Goal: Task Accomplishment & Management: Use online tool/utility

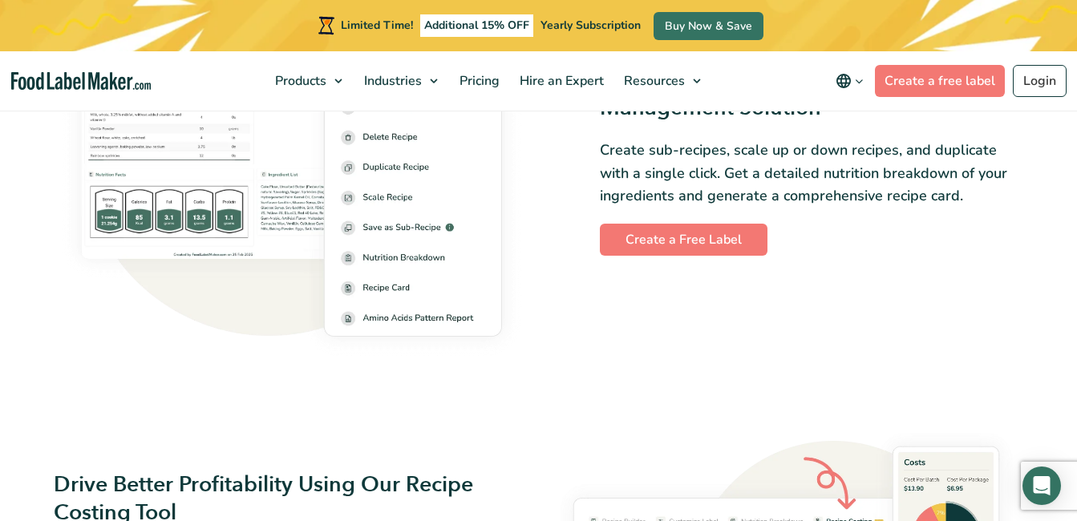
scroll to position [2277, 0]
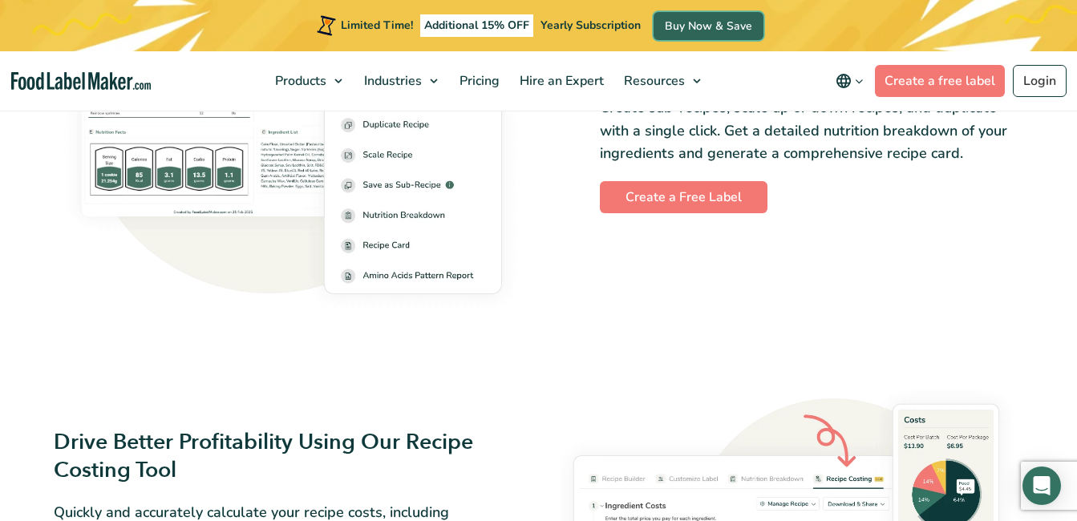
click at [687, 26] on link "Buy Now & Save" at bounding box center [709, 26] width 110 height 28
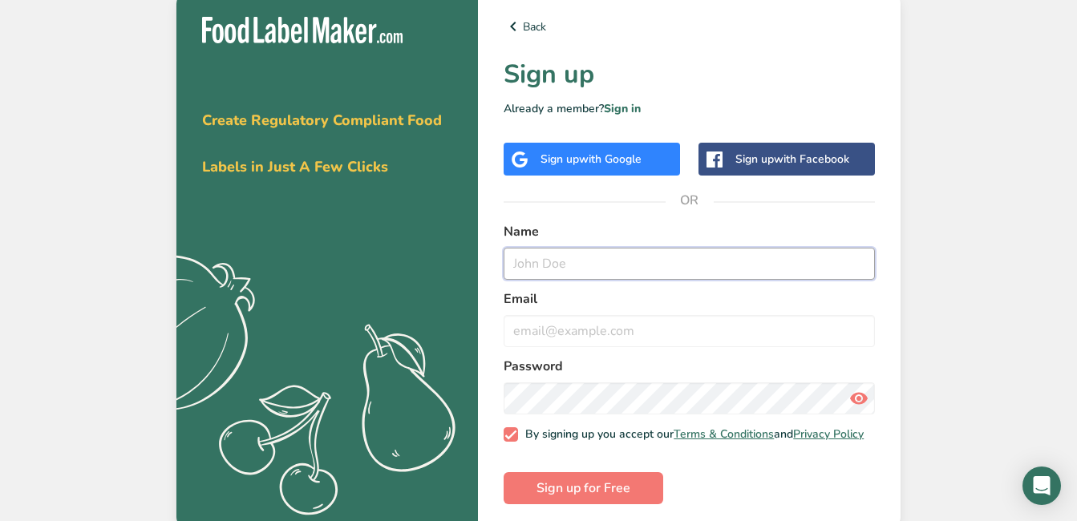
click at [536, 263] on input "text" at bounding box center [689, 264] width 371 height 32
type input "Erika Caldwell"
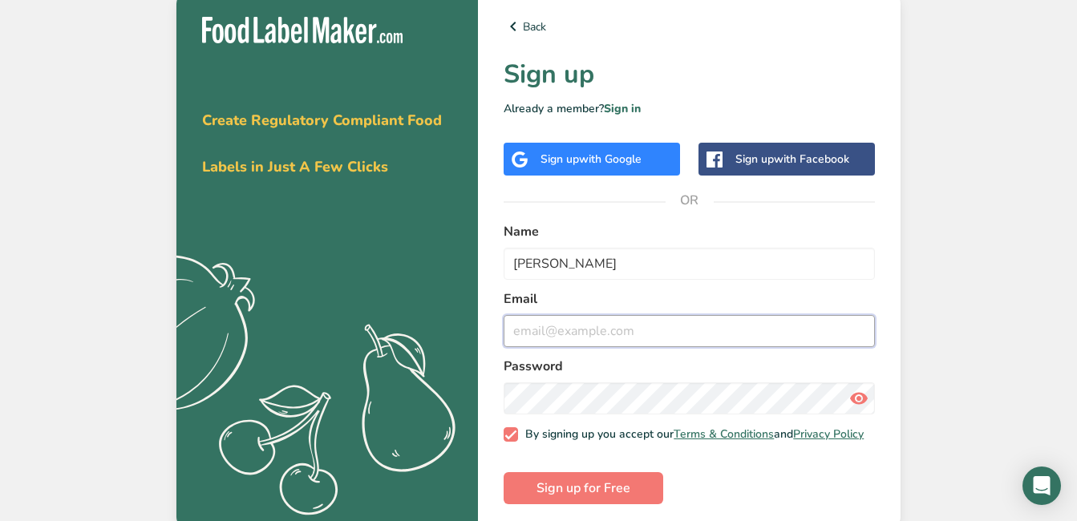
click at [566, 339] on input "email" at bounding box center [689, 331] width 371 height 32
type input "nailsbyerika1@gmail.com"
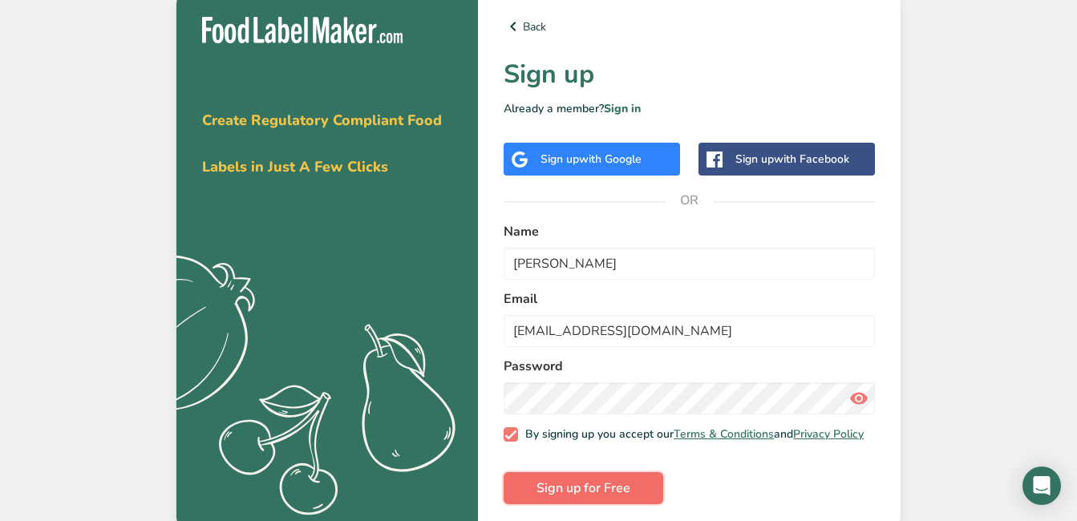
click at [598, 498] on span "Sign up for Free" at bounding box center [584, 488] width 94 height 19
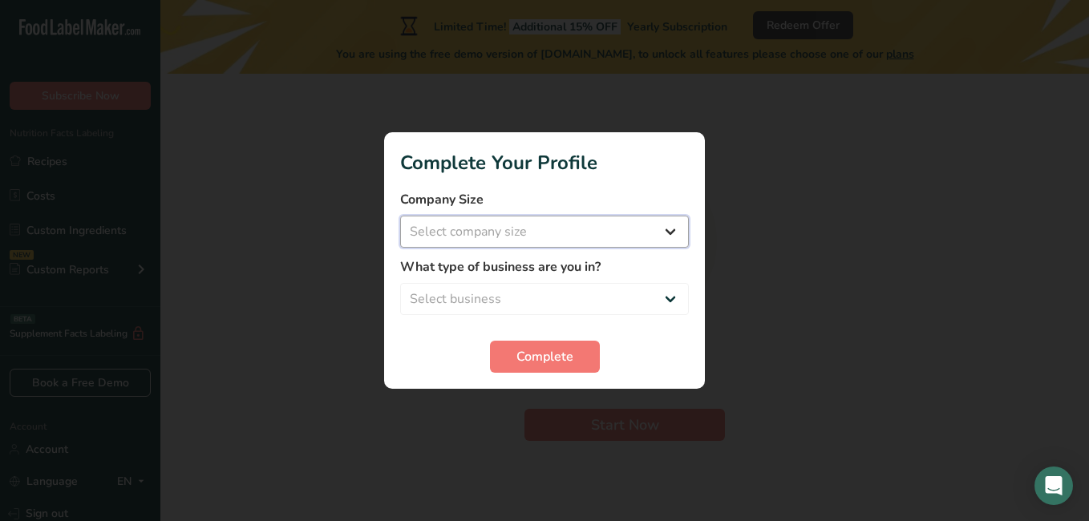
click at [656, 237] on select "Select company size Fewer than 10 Employees 10 to 50 Employees 51 to 500 Employ…" at bounding box center [544, 232] width 289 height 32
select select "1"
click at [400, 216] on select "Select company size Fewer than 10 Employees 10 to 50 Employees 51 to 500 Employ…" at bounding box center [544, 232] width 289 height 32
click at [566, 295] on select "Select business Packaged Food Manufacturer Restaurant & Cafe Bakery Meal Plans …" at bounding box center [544, 299] width 289 height 32
select select "3"
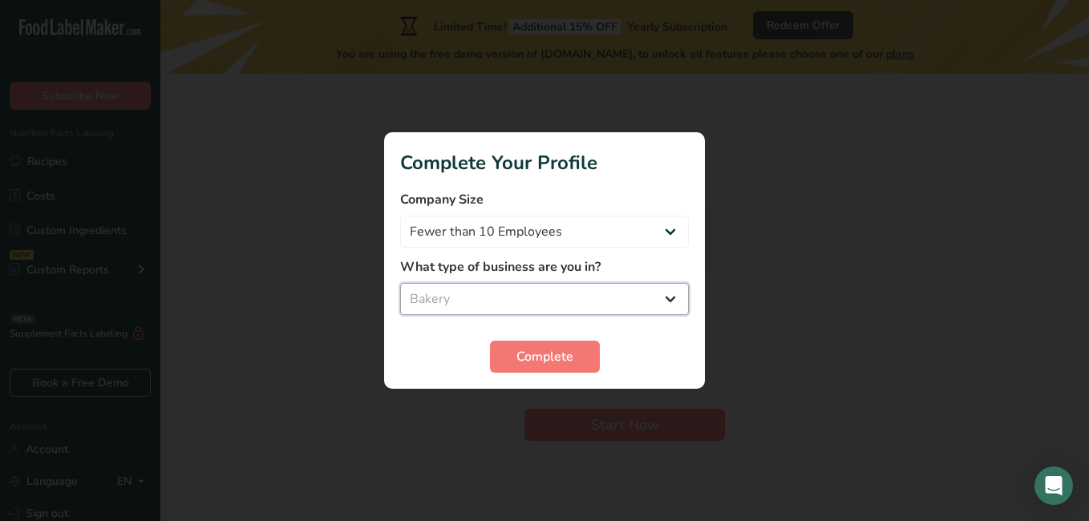
click at [400, 283] on select "Select business Packaged Food Manufacturer Restaurant & Cafe Bakery Meal Plans …" at bounding box center [544, 299] width 289 height 32
click at [534, 354] on span "Complete" at bounding box center [545, 356] width 57 height 19
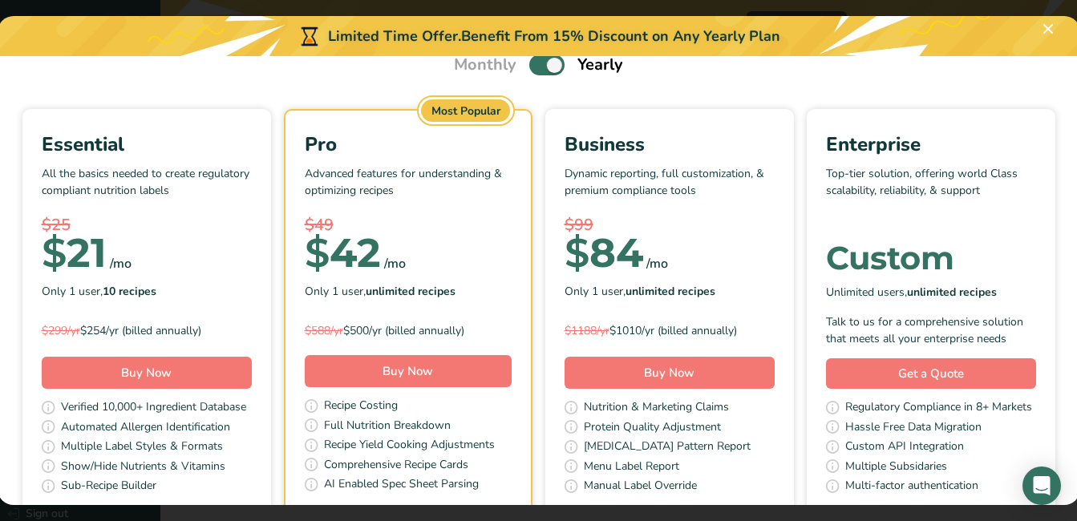
scroll to position [71, 0]
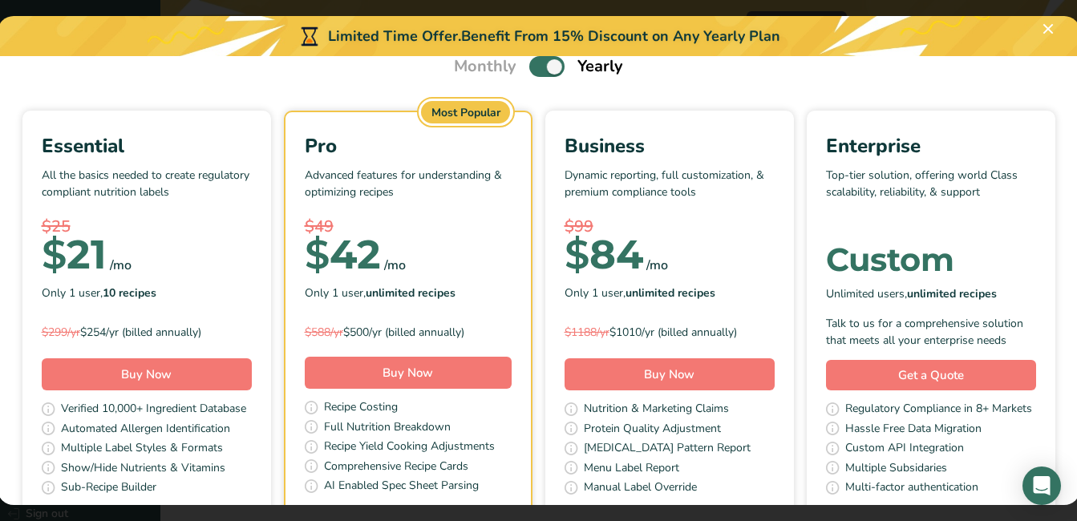
click at [252, 246] on div "$ 21 /mo" at bounding box center [147, 255] width 210 height 32
click at [1044, 25] on button "Pick Your Pricing Plan Modal" at bounding box center [1049, 29] width 26 height 26
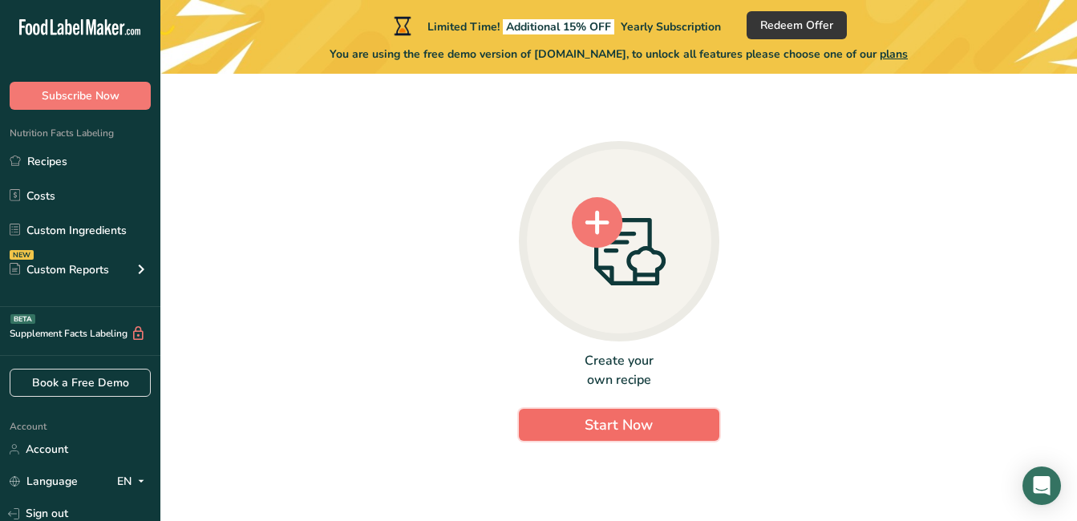
click at [622, 419] on span "Start Now" at bounding box center [619, 425] width 68 height 19
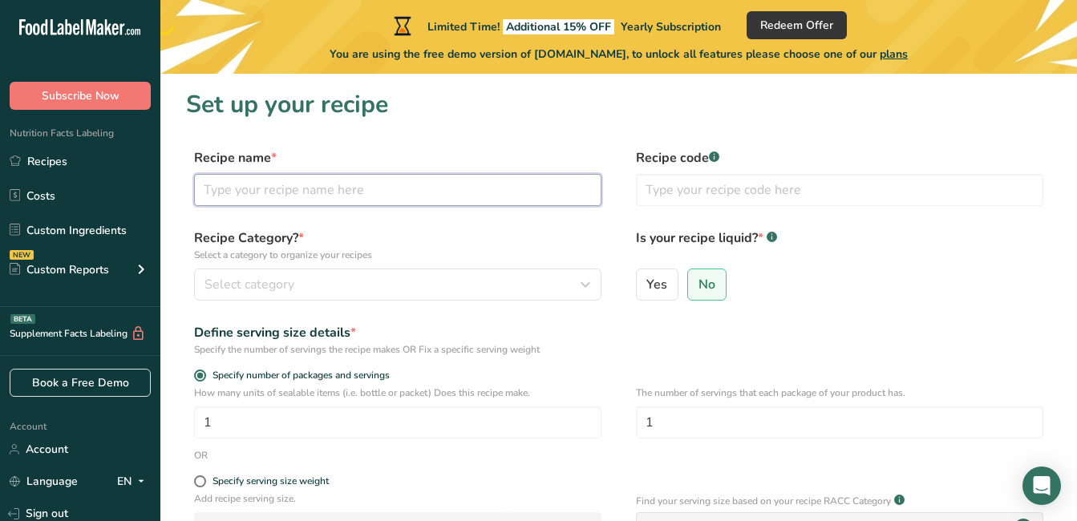
click at [309, 184] on input "text" at bounding box center [398, 190] width 408 height 32
type input "e"
type input "l"
type input "Lemon Cookies"
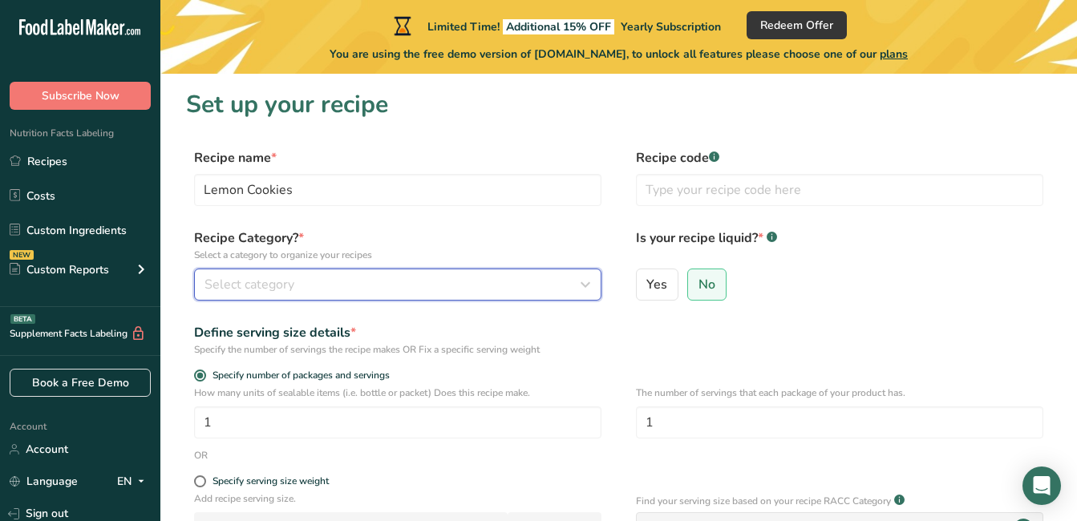
click at [307, 285] on div "Select category" at bounding box center [393, 284] width 377 height 19
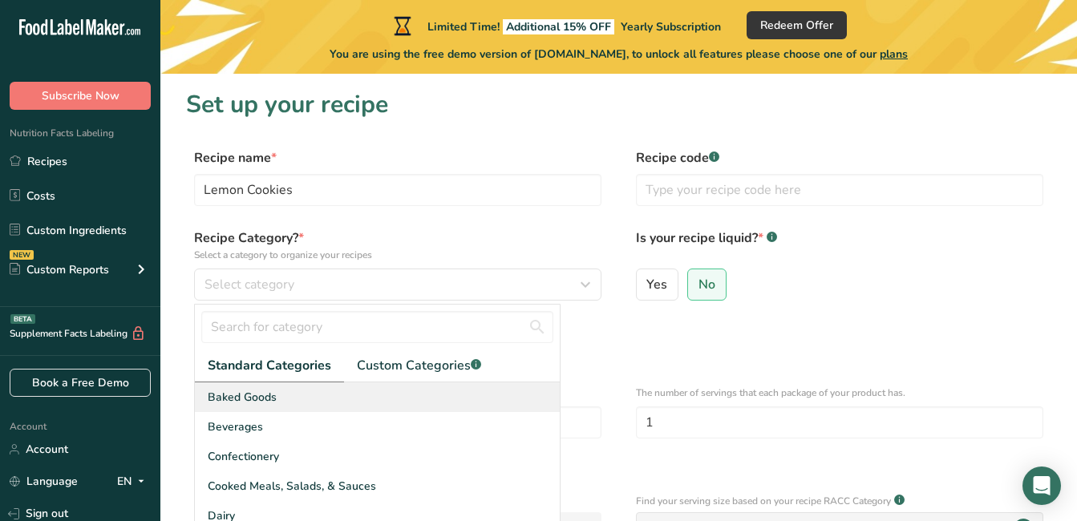
click at [258, 396] on span "Baked Goods" at bounding box center [242, 397] width 69 height 17
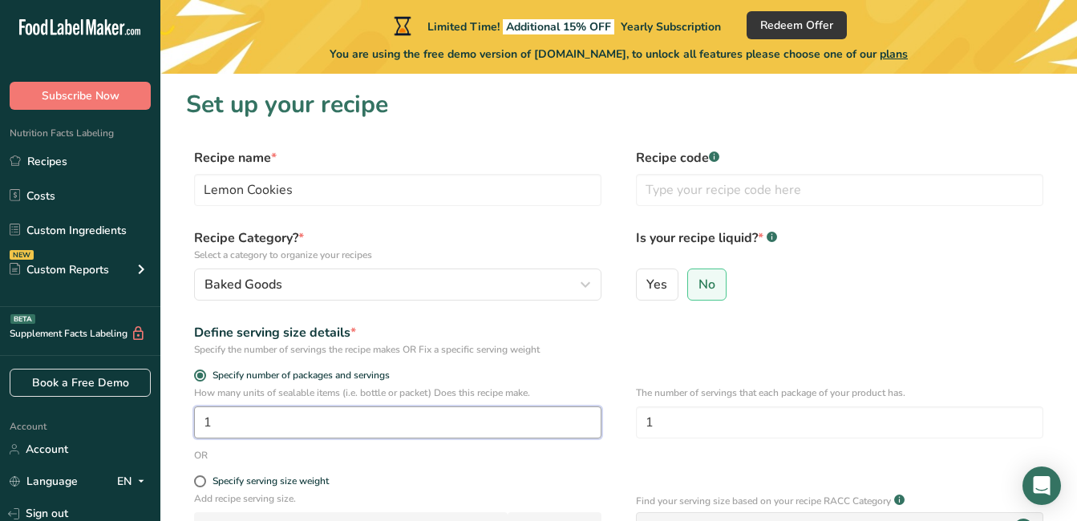
click at [233, 424] on input "1" at bounding box center [398, 423] width 408 height 32
type input "1"
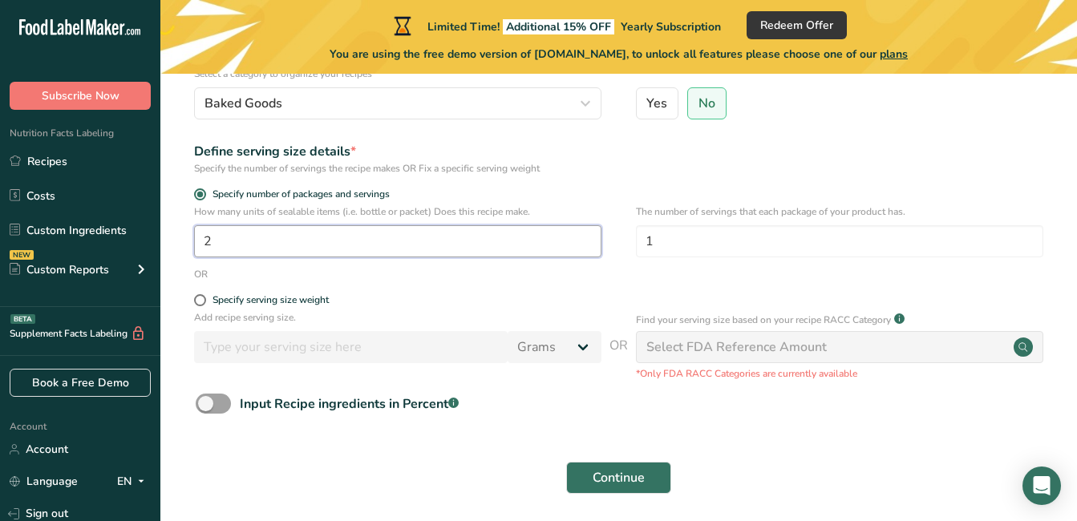
scroll to position [241, 0]
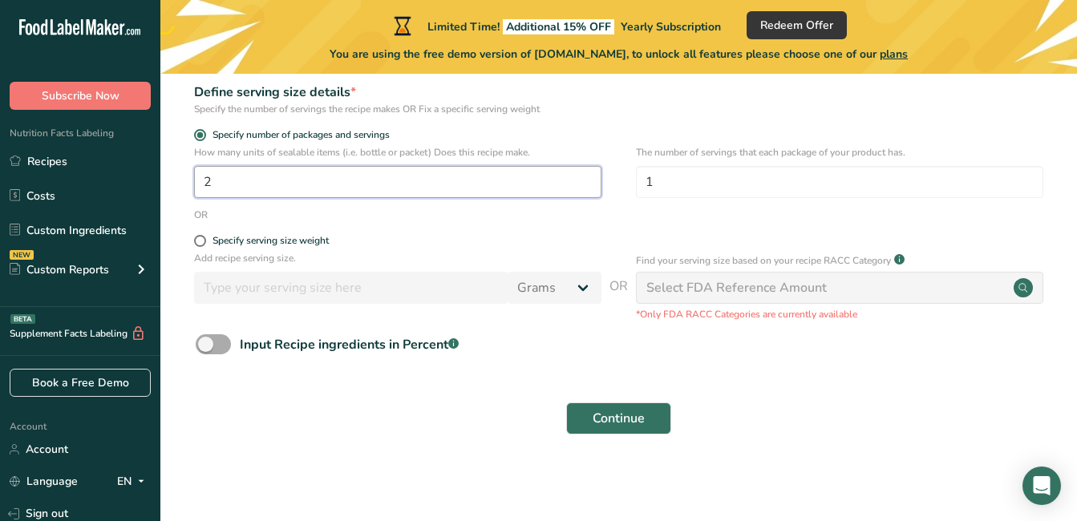
type input "2"
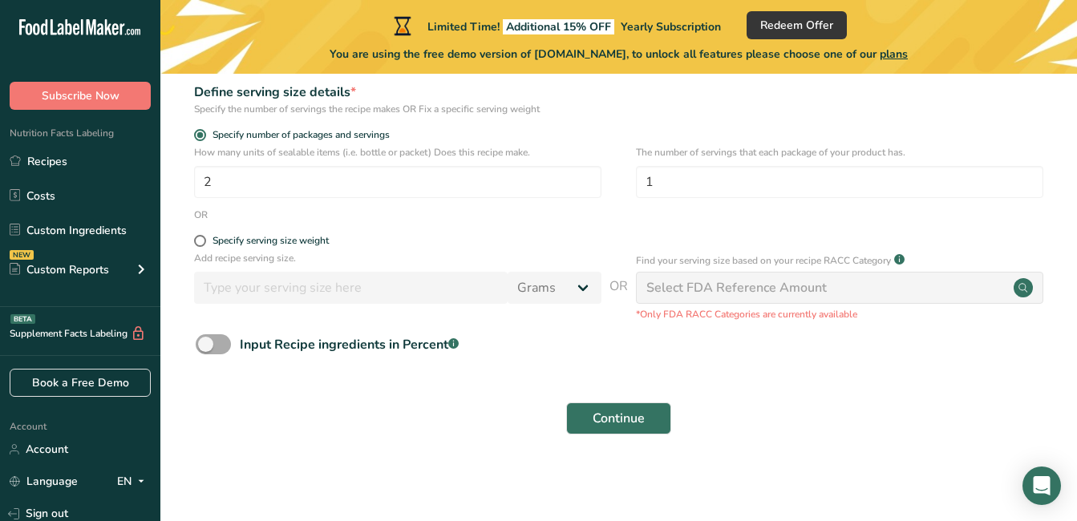
click at [205, 338] on span at bounding box center [213, 345] width 35 height 20
click at [205, 339] on input "Input Recipe ingredients in Percent .a-a{fill:#347362;}.b-a{fill:#fff;}" at bounding box center [201, 344] width 10 height 10
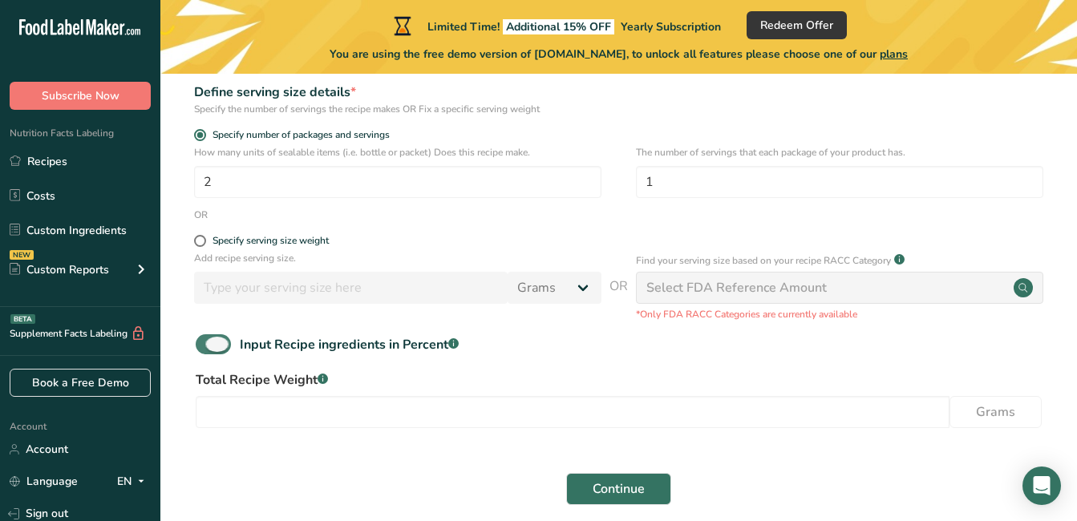
click at [205, 338] on span at bounding box center [213, 345] width 35 height 20
click at [205, 339] on input "Input Recipe ingredients in Percent .a-a{fill:#347362;}.b-a{fill:#fff;}" at bounding box center [201, 344] width 10 height 10
checkbox input "false"
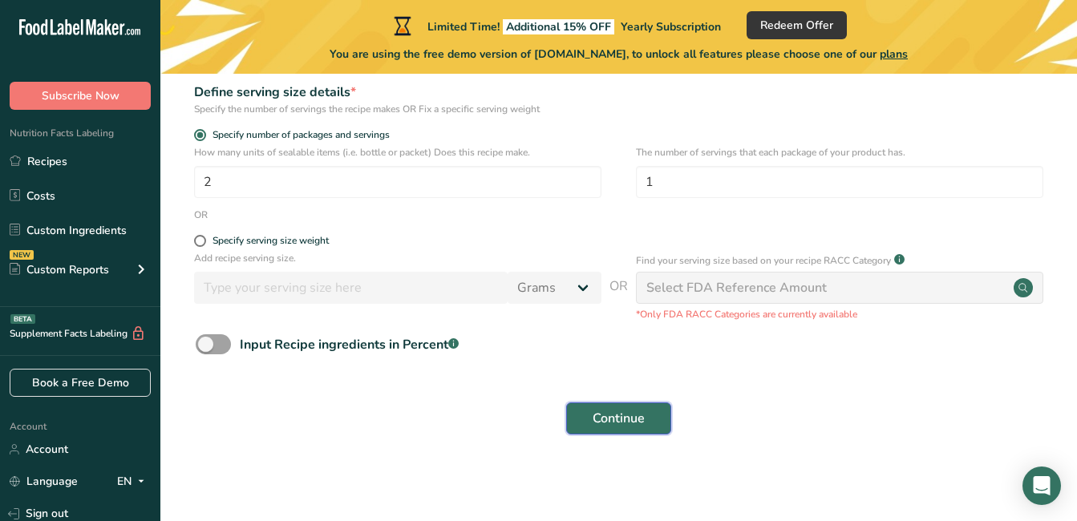
click at [634, 415] on span "Continue" at bounding box center [619, 418] width 52 height 19
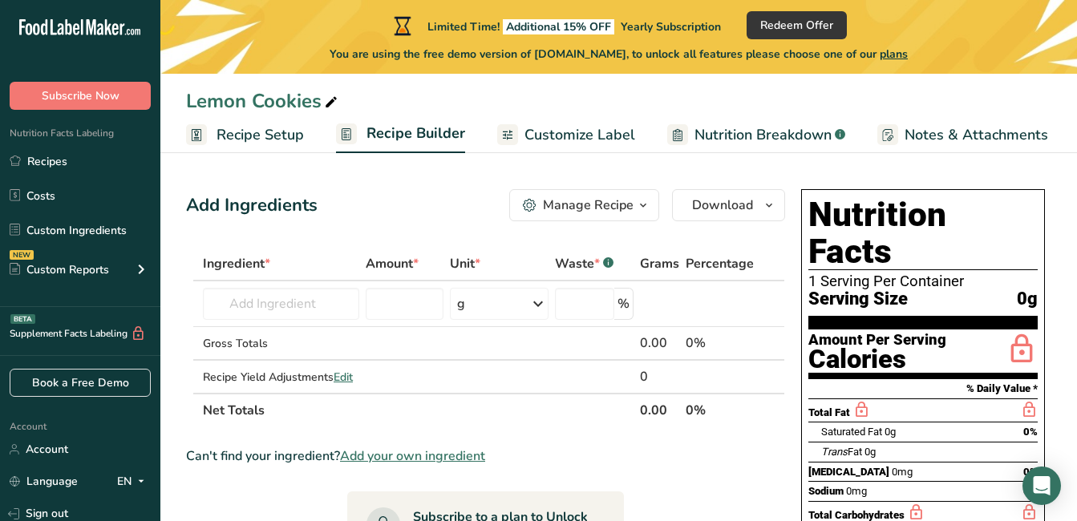
click at [571, 143] on span "Customize Label" at bounding box center [580, 135] width 111 height 22
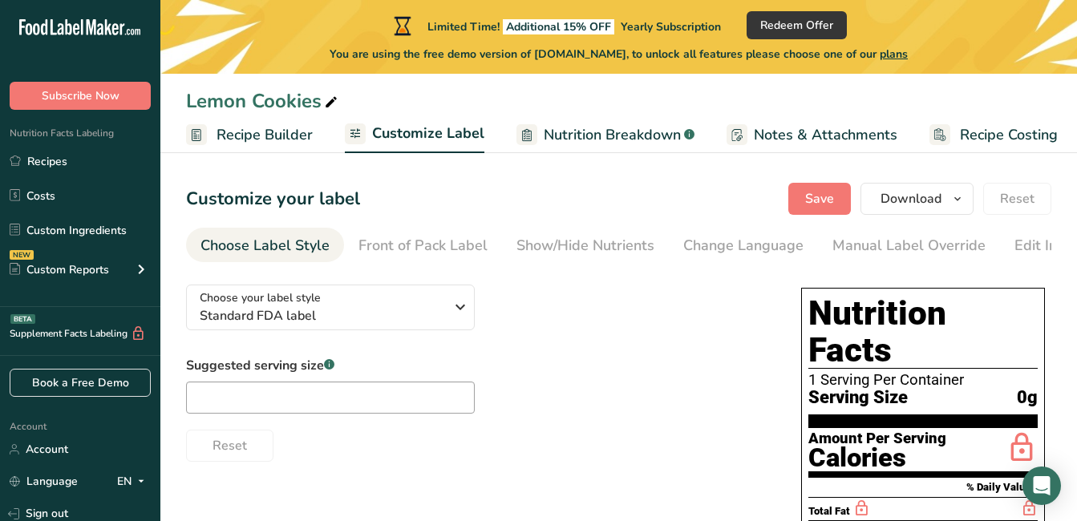
scroll to position [0, 156]
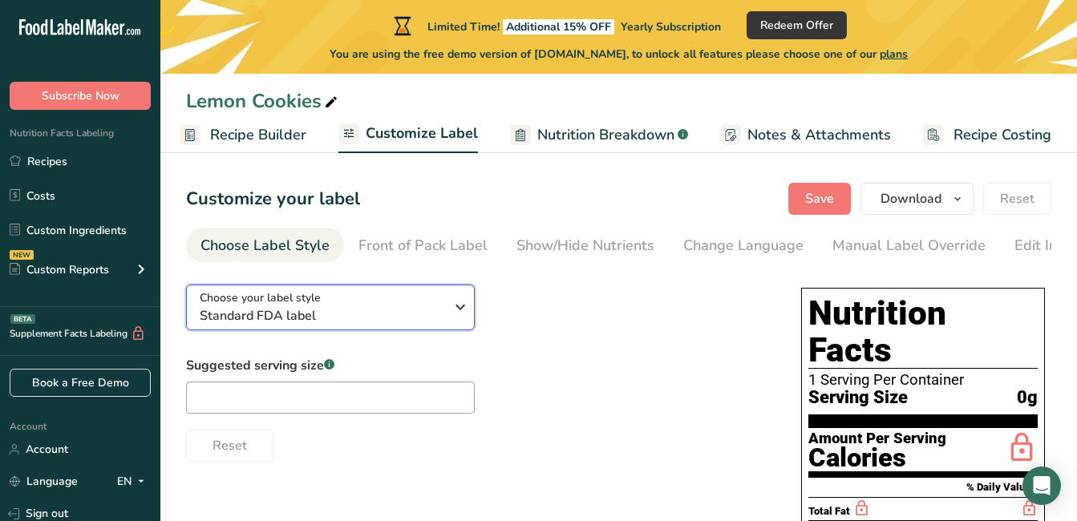
click at [455, 309] on icon "button" at bounding box center [460, 307] width 19 height 29
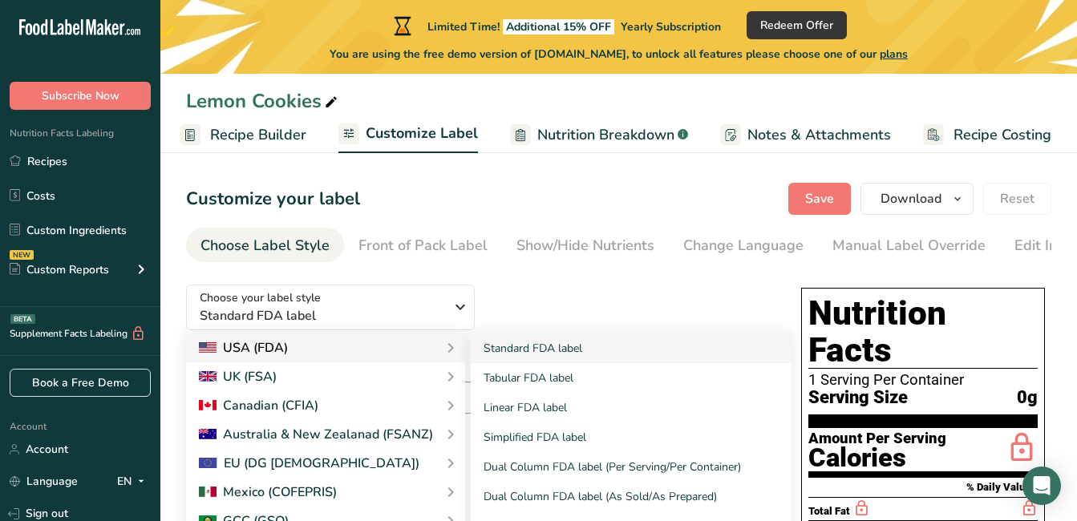
click at [374, 347] on div "USA (FDA)" at bounding box center [325, 348] width 253 height 19
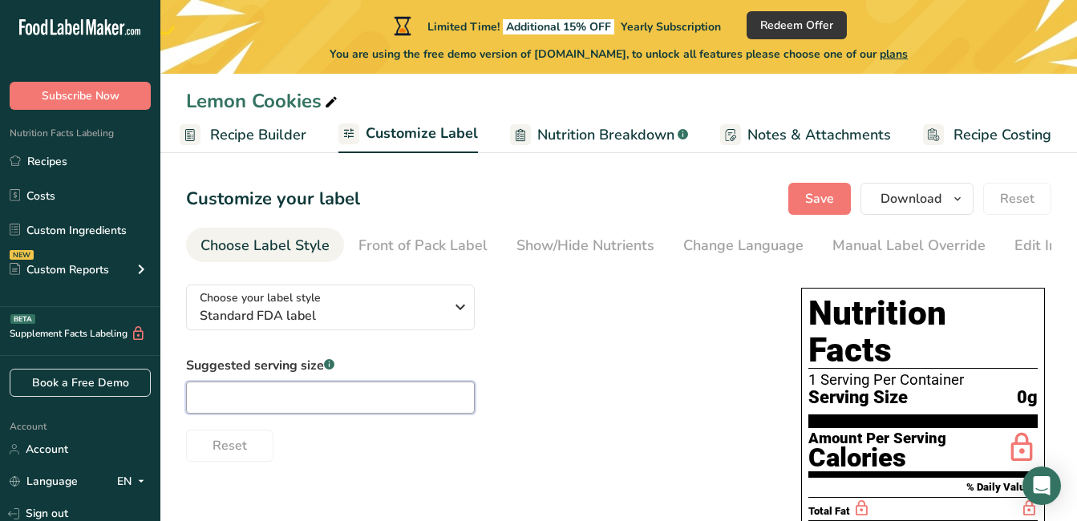
click at [373, 394] on input "text" at bounding box center [330, 398] width 289 height 32
type input "1"
click at [399, 462] on div "Reset" at bounding box center [477, 443] width 583 height 39
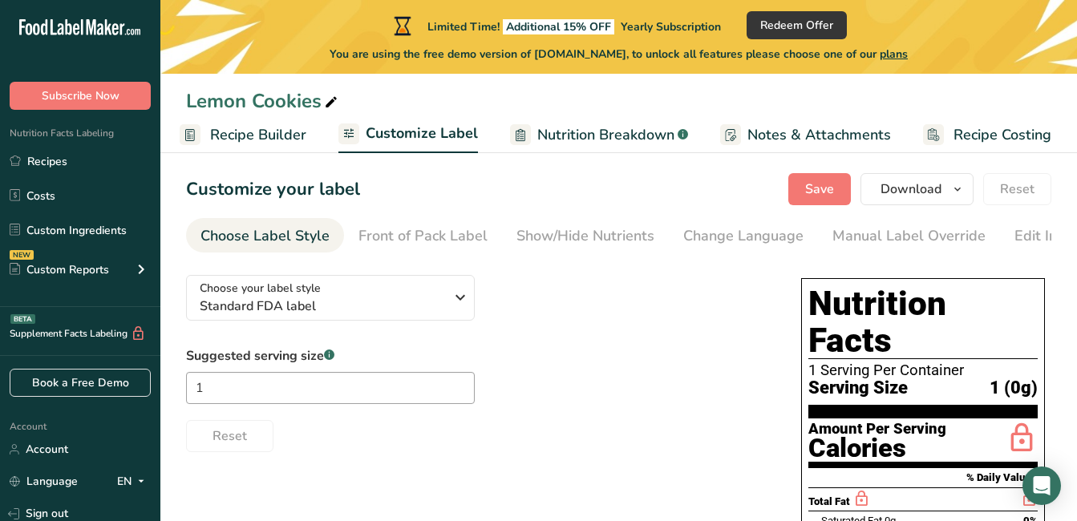
scroll to position [0, 0]
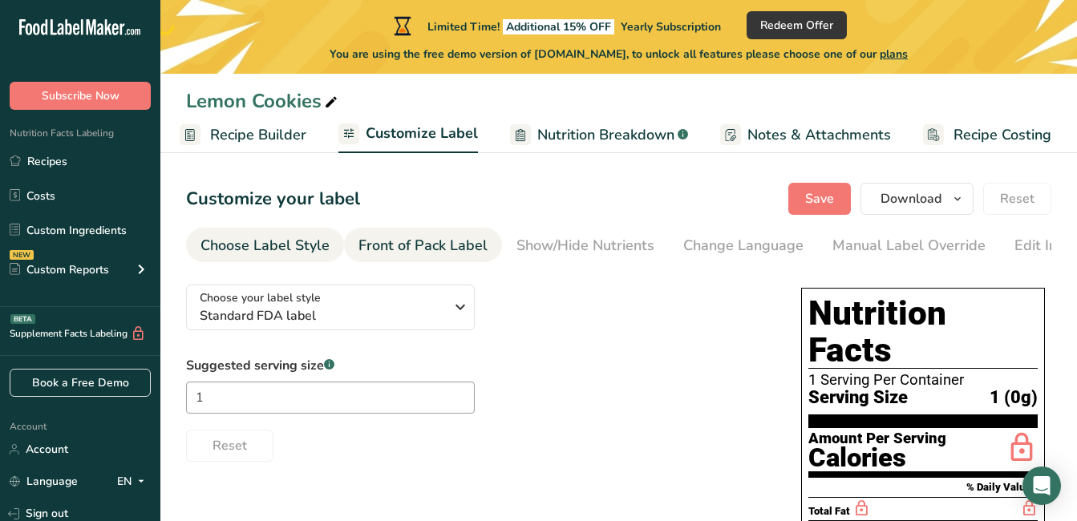
click at [459, 248] on div "Front of Pack Label" at bounding box center [423, 246] width 129 height 22
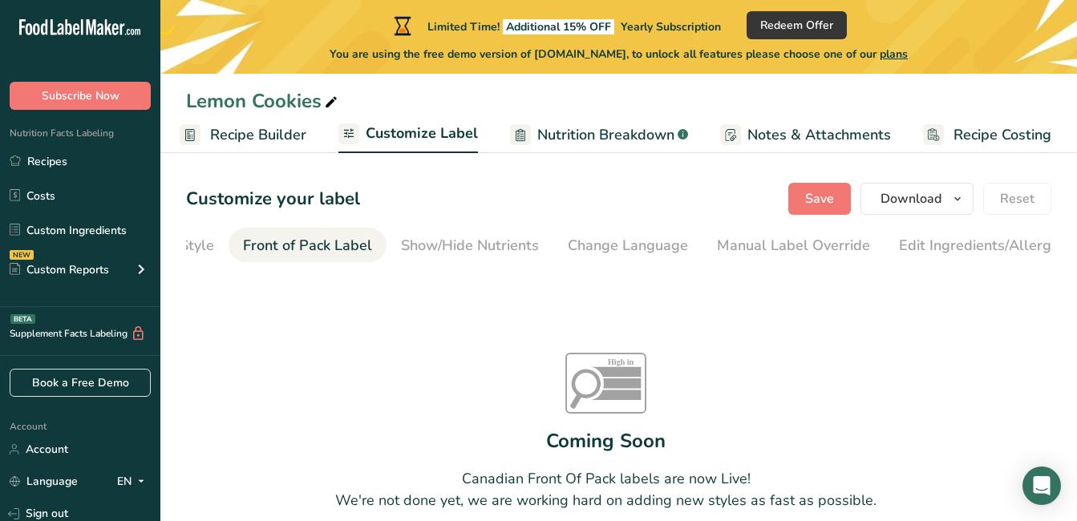
scroll to position [0, 156]
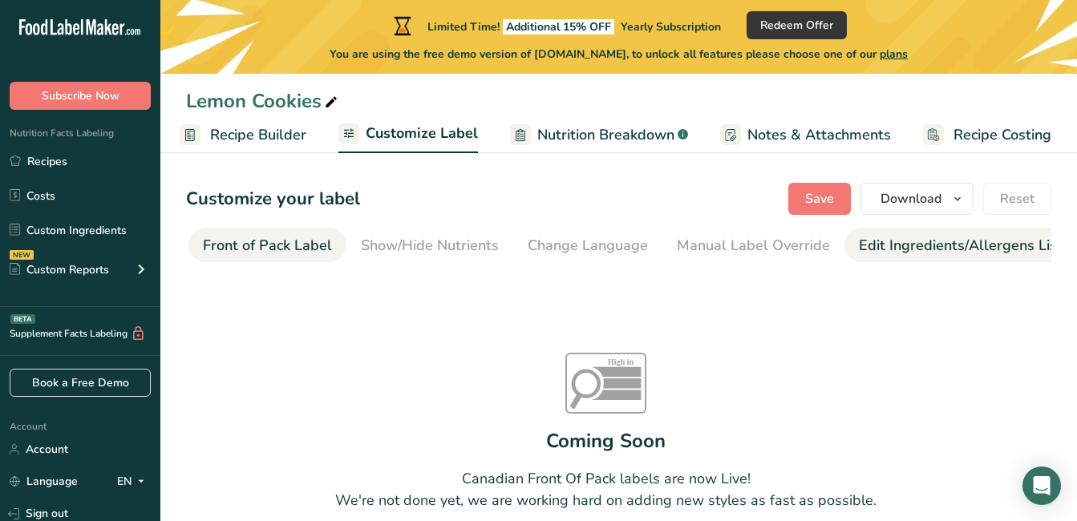
click at [939, 245] on div "Edit Ingredients/Allergens List" at bounding box center [961, 246] width 204 height 22
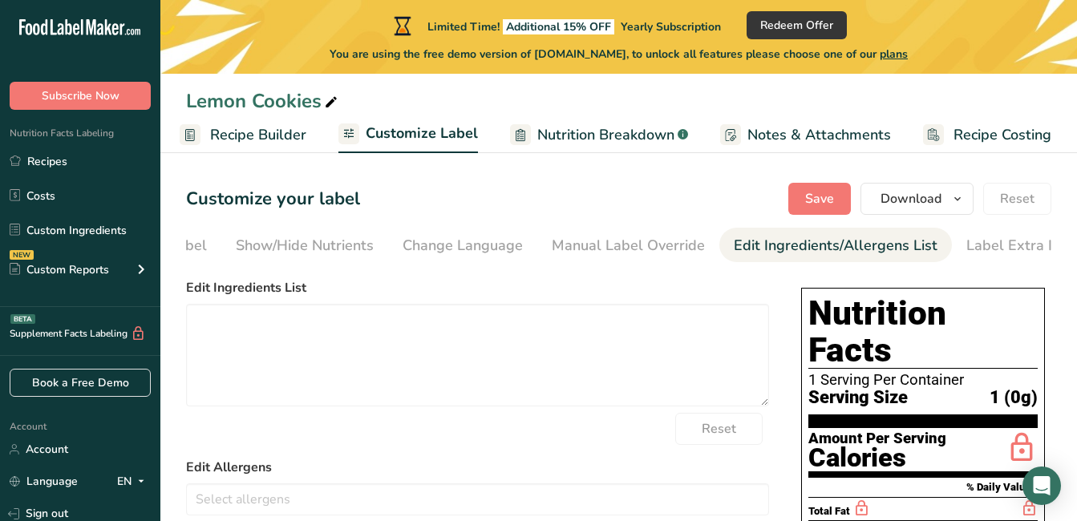
scroll to position [0, 300]
click at [245, 333] on textarea at bounding box center [477, 355] width 583 height 103
paste textarea "LEMON COOKIE INGREDIENTS Lemon Cake mix Enriched Bleached Wheat Flour (Bleached…"
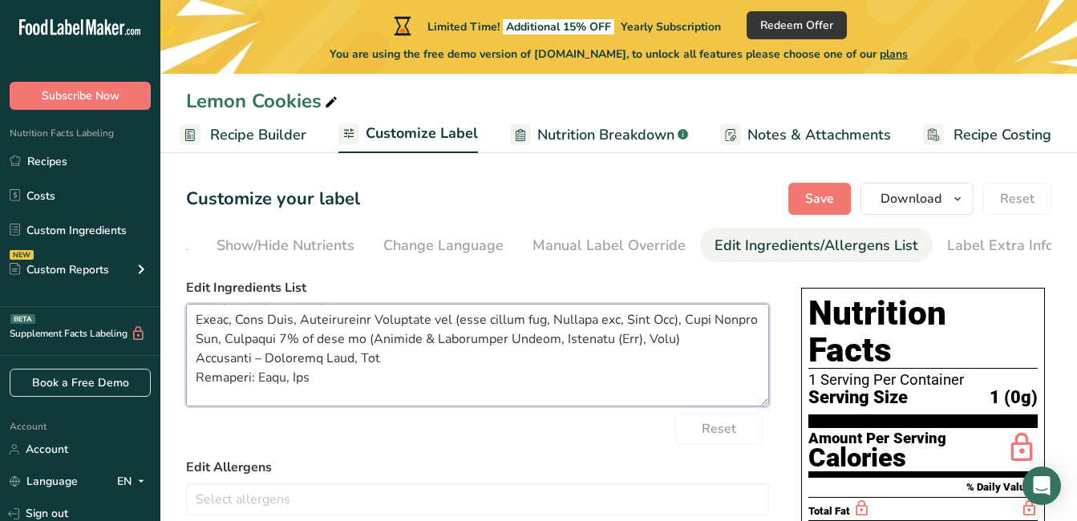
scroll to position [497, 0]
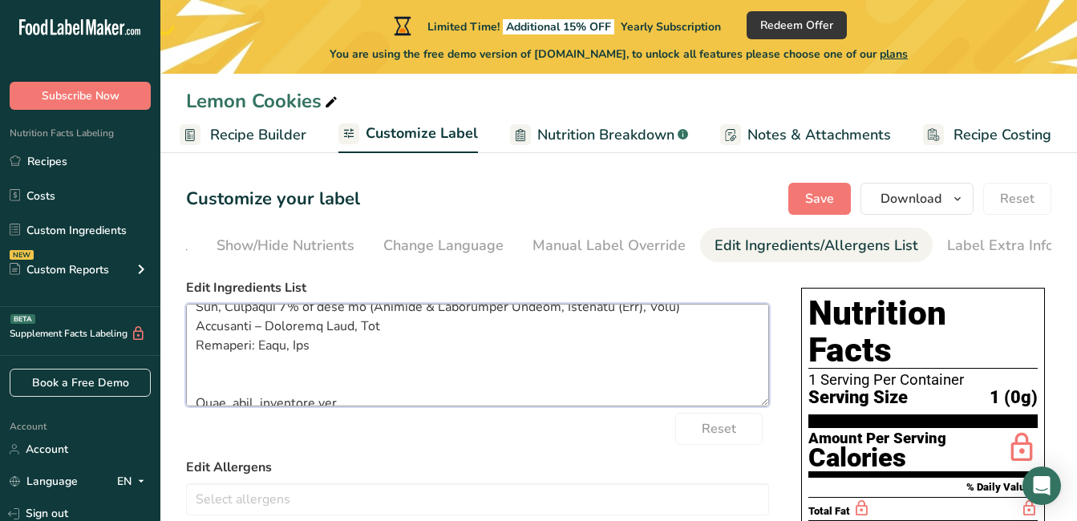
drag, startPoint x: 318, startPoint y: 368, endPoint x: 368, endPoint y: 375, distance: 51.0
click at [368, 375] on textarea at bounding box center [477, 355] width 583 height 103
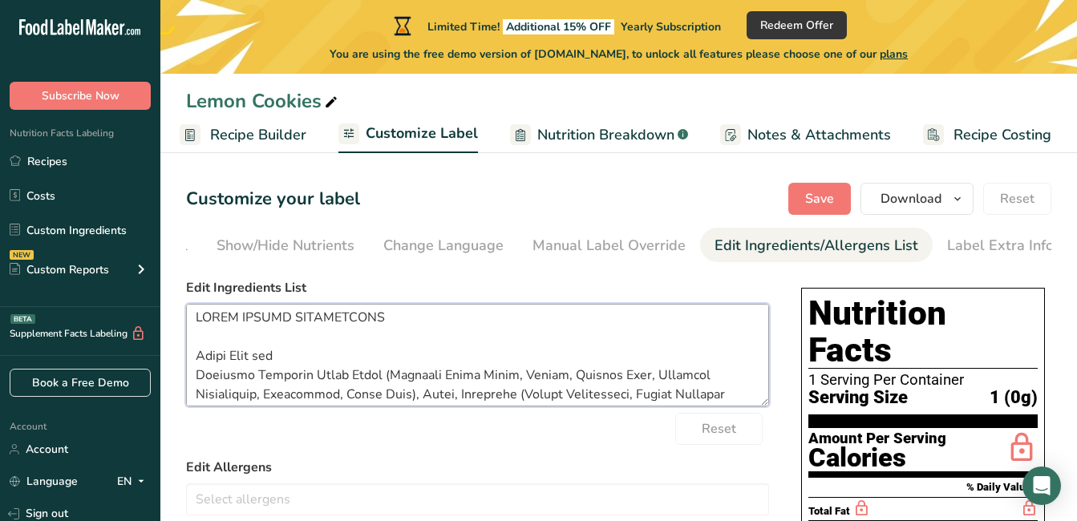
scroll to position [0, 0]
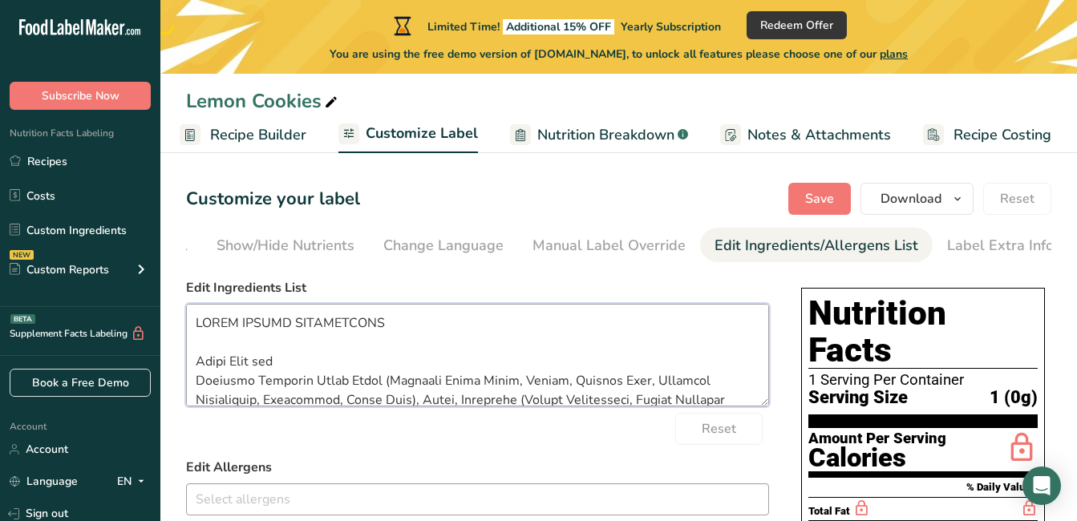
type textarea "LEMON COOKIE INGREDIENTS Lemon Cake mix Enriched Bleached Wheat Flour (Bleached…"
click at [258, 499] on input "text" at bounding box center [478, 499] width 582 height 25
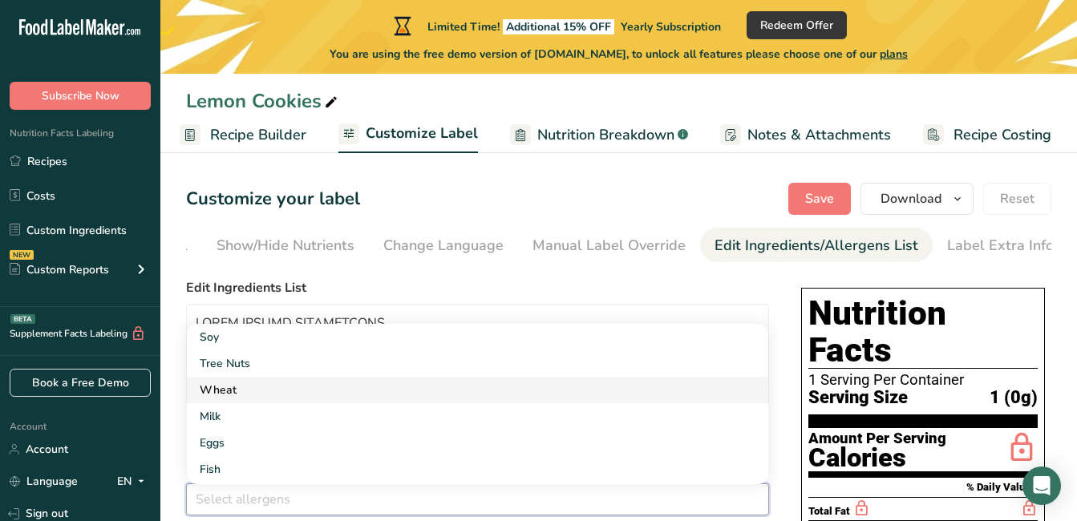
click at [234, 396] on link "Wheat" at bounding box center [478, 390] width 582 height 26
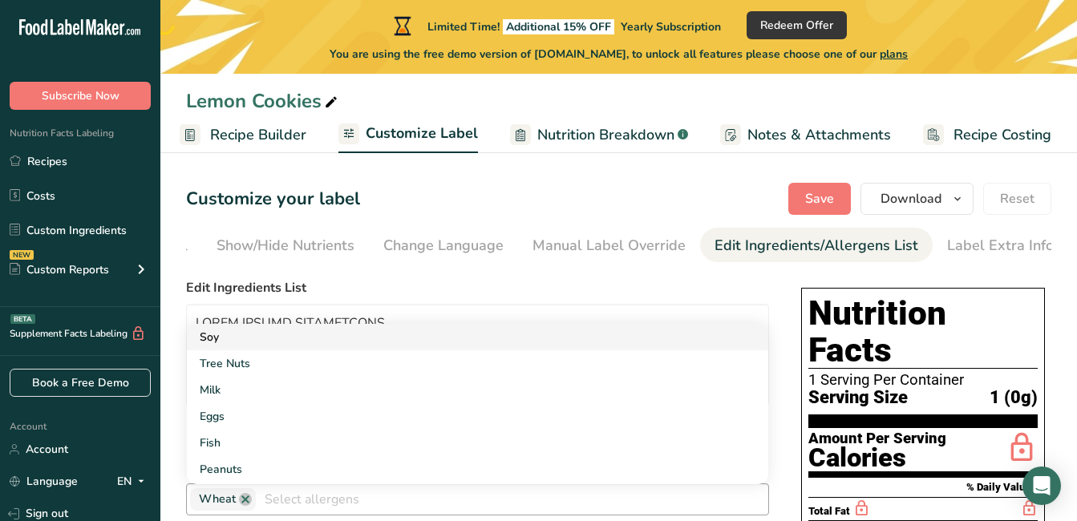
click at [234, 343] on link "Soy" at bounding box center [478, 337] width 582 height 26
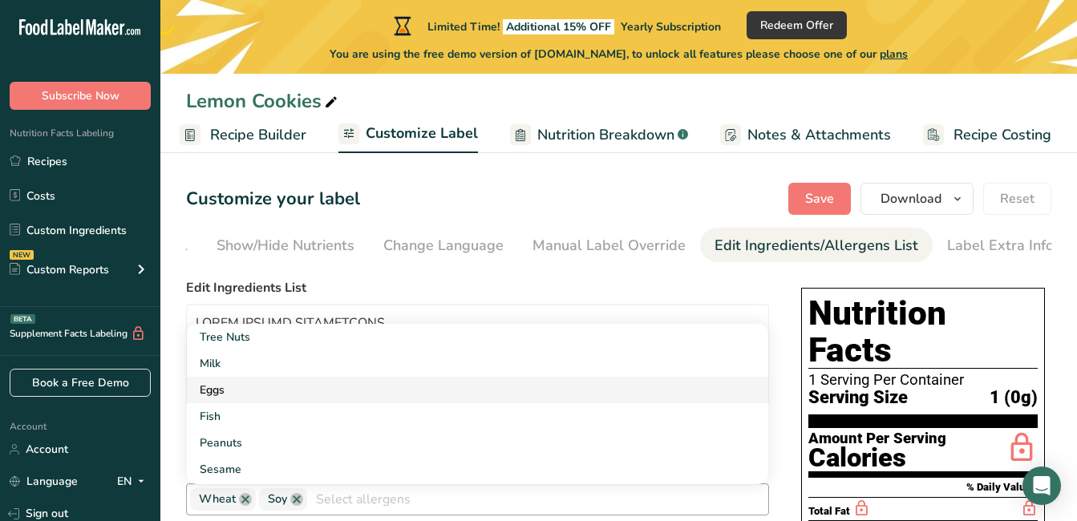
click at [225, 391] on link "Eggs" at bounding box center [478, 390] width 582 height 26
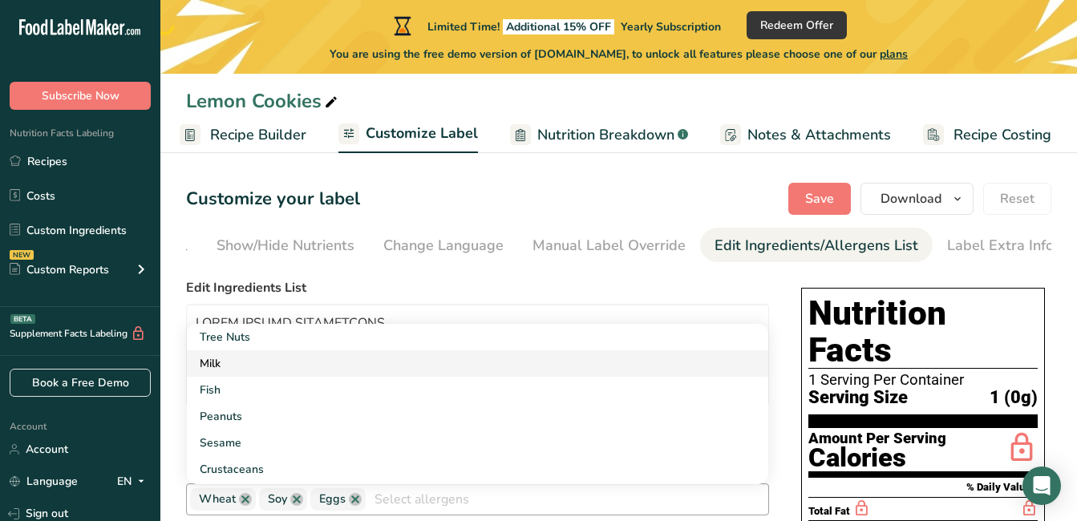
click at [225, 370] on link "Milk" at bounding box center [478, 364] width 582 height 26
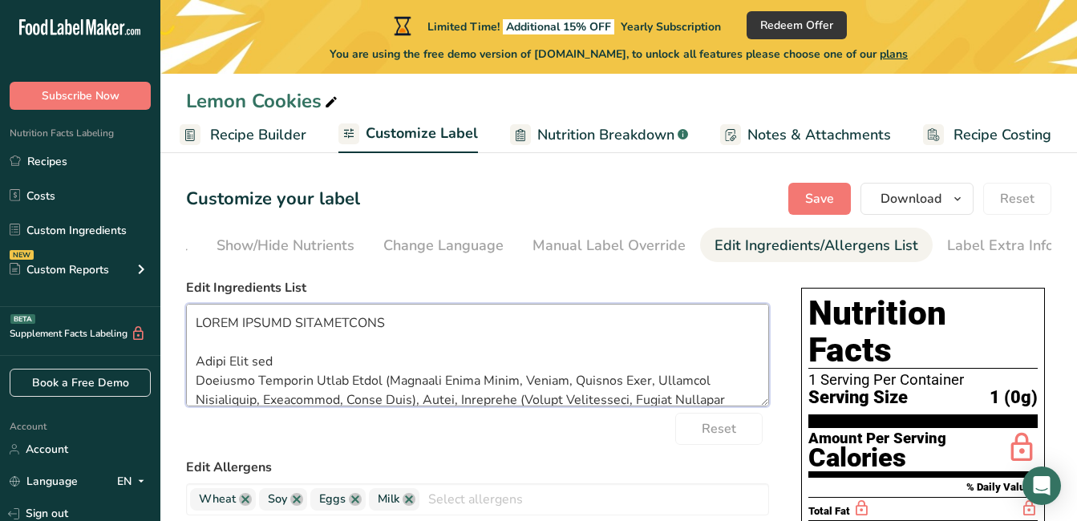
click at [391, 334] on textarea at bounding box center [477, 355] width 583 height 103
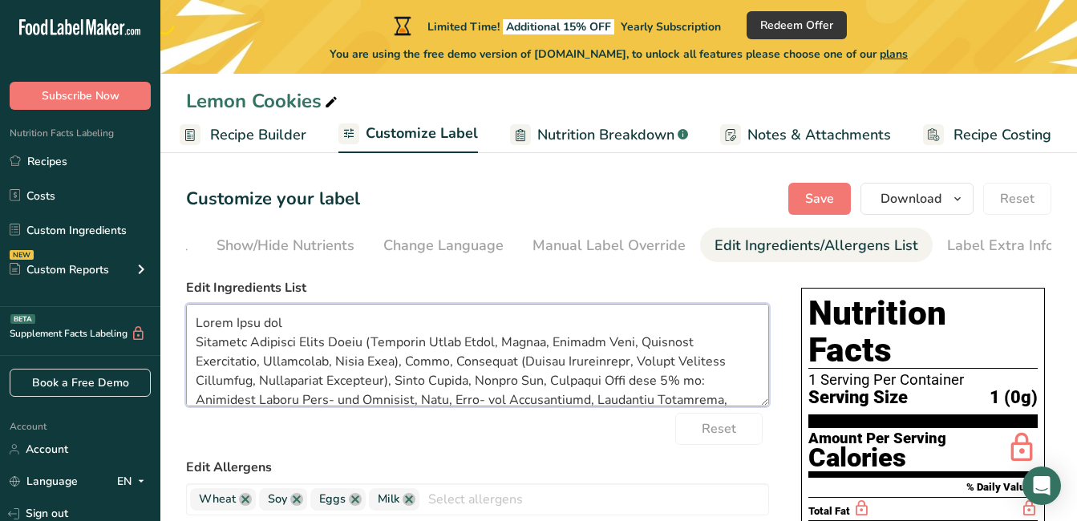
click at [321, 367] on textarea at bounding box center [477, 355] width 583 height 103
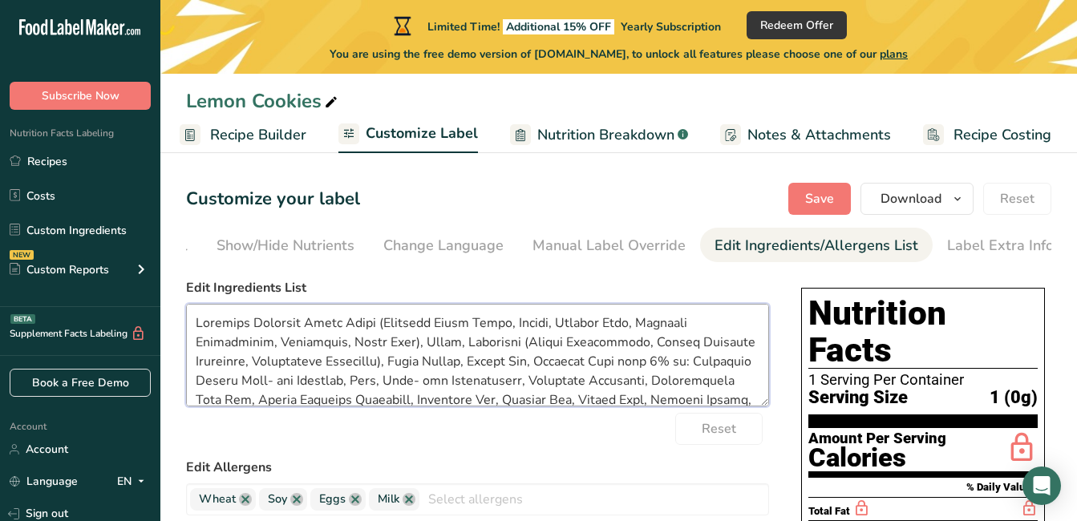
click at [193, 343] on textarea at bounding box center [477, 355] width 583 height 103
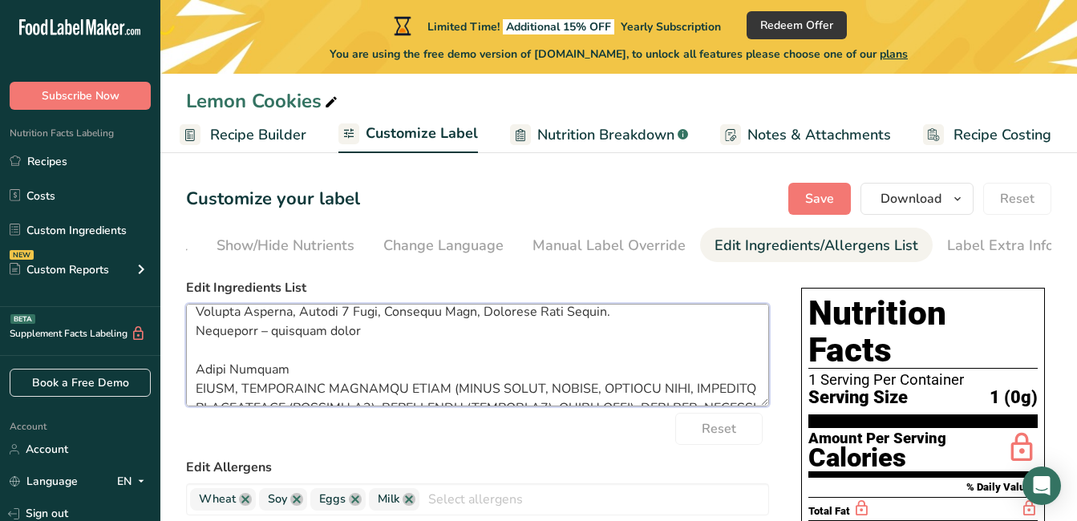
scroll to position [107, 0]
click at [356, 339] on textarea at bounding box center [477, 355] width 583 height 103
click at [286, 375] on textarea at bounding box center [477, 355] width 583 height 103
click at [195, 388] on textarea at bounding box center [477, 355] width 583 height 103
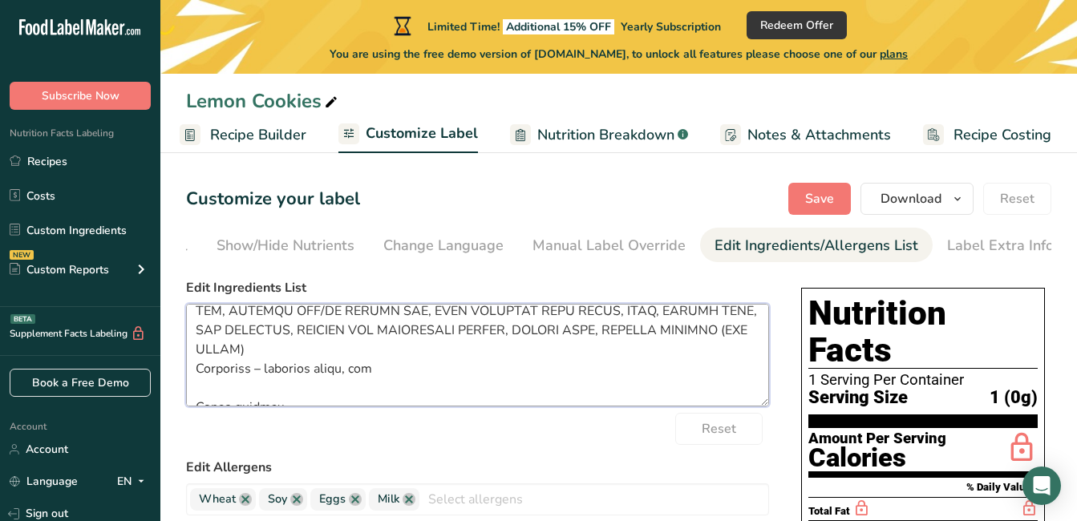
scroll to position [171, 0]
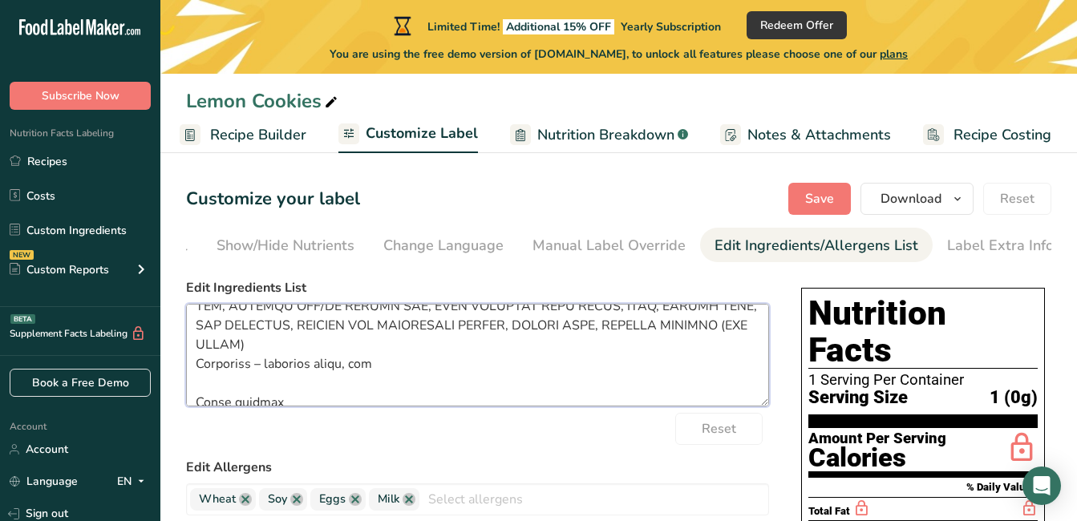
click at [382, 368] on textarea at bounding box center [477, 355] width 583 height 103
click at [193, 406] on textarea at bounding box center [477, 355] width 583 height 103
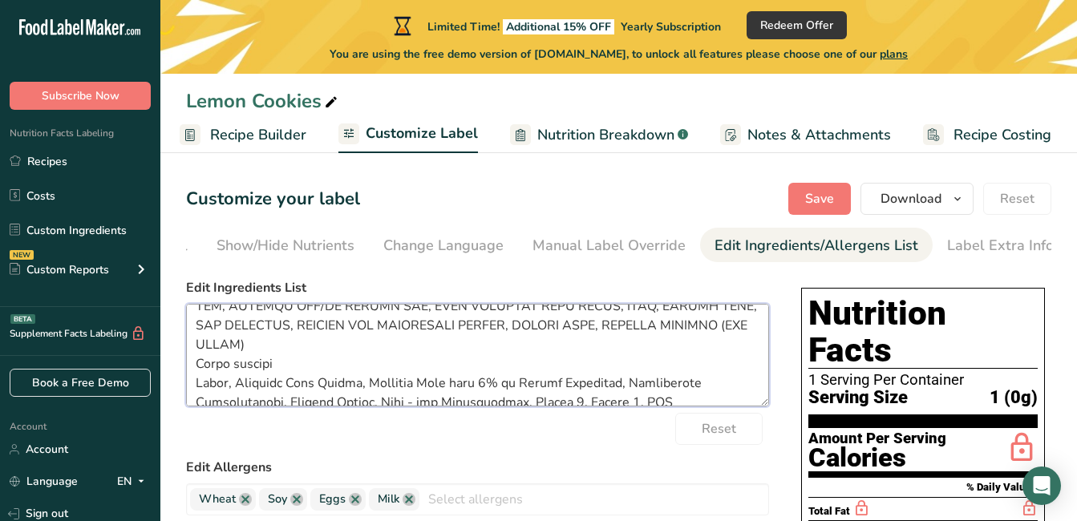
click at [290, 367] on textarea at bounding box center [477, 355] width 583 height 103
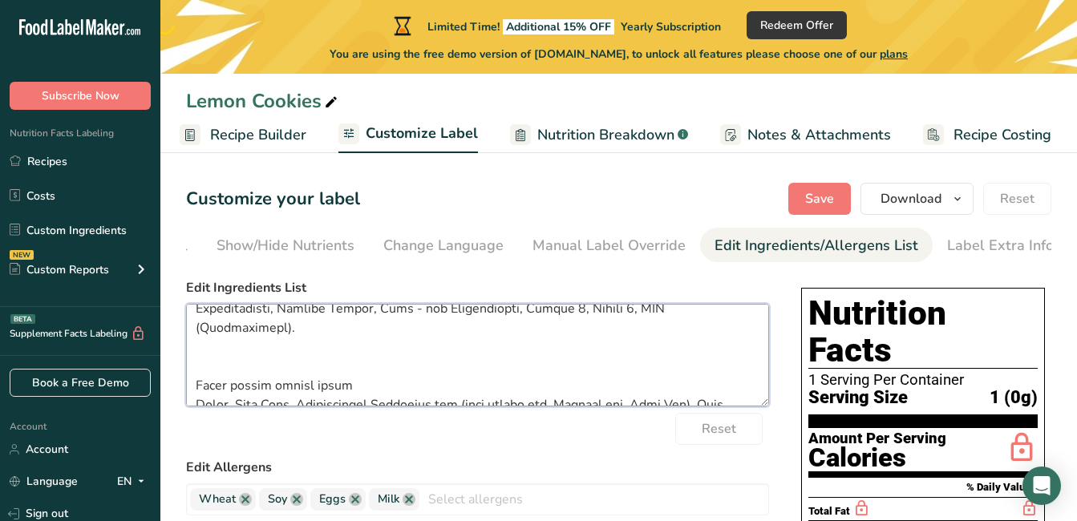
scroll to position [237, 0]
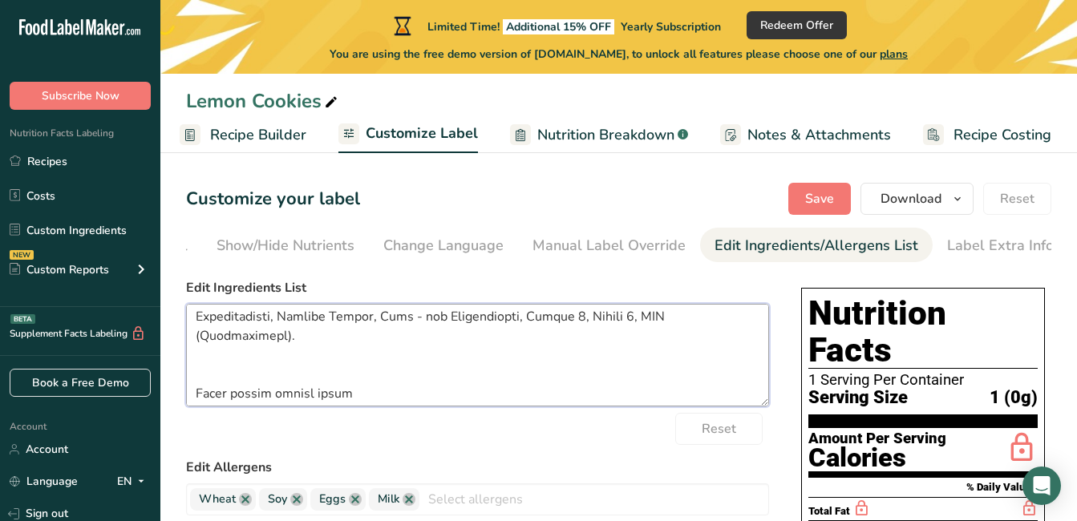
click at [355, 398] on textarea at bounding box center [477, 355] width 583 height 103
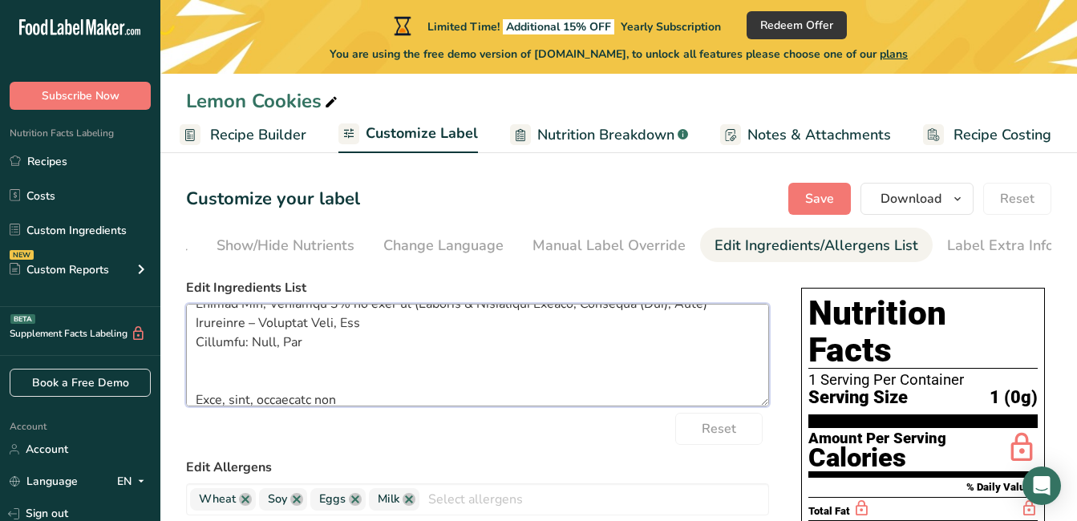
scroll to position [276, 0]
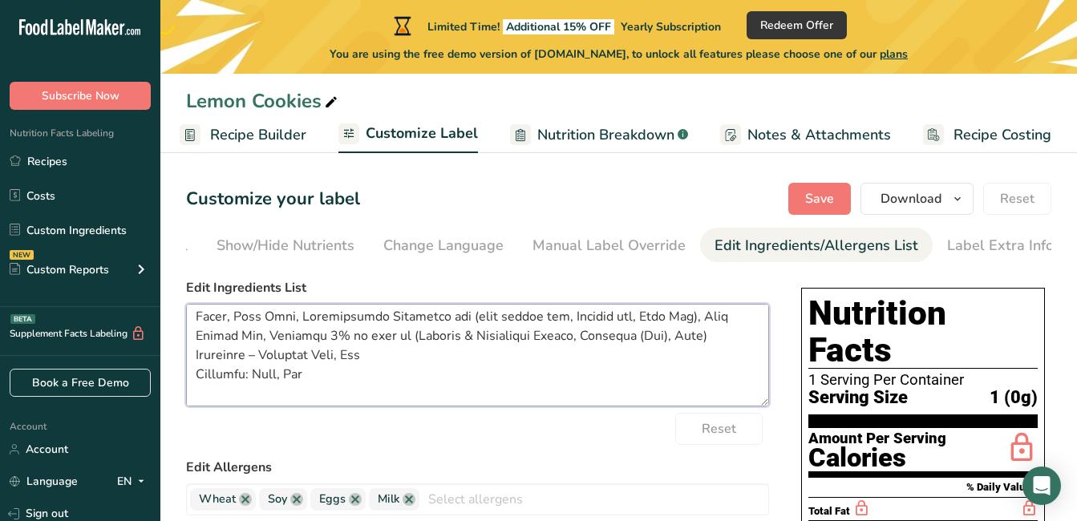
click at [313, 382] on textarea at bounding box center [477, 355] width 583 height 103
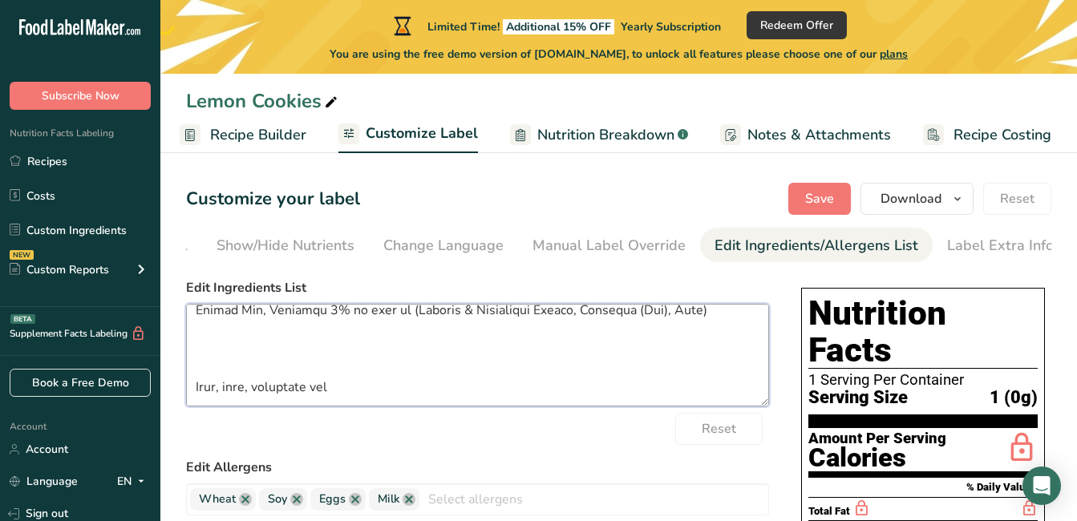
scroll to position [321, 0]
click at [196, 368] on textarea at bounding box center [477, 355] width 583 height 103
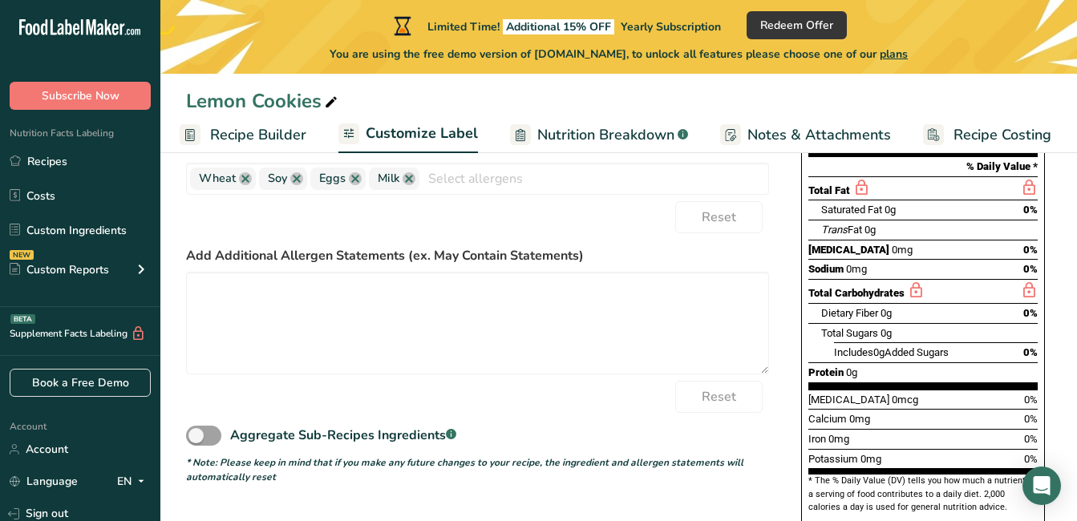
scroll to position [330, 0]
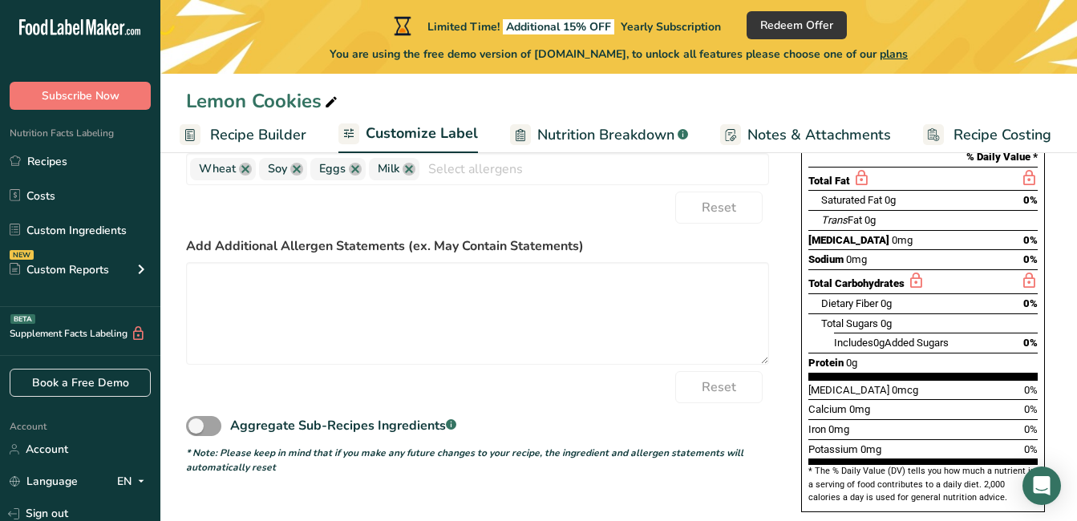
click at [665, 408] on div "Aggregate Sub-Recipes Ingredients .a-a{fill:#347362;}.b-a{fill:#fff;}" at bounding box center [477, 421] width 583 height 36
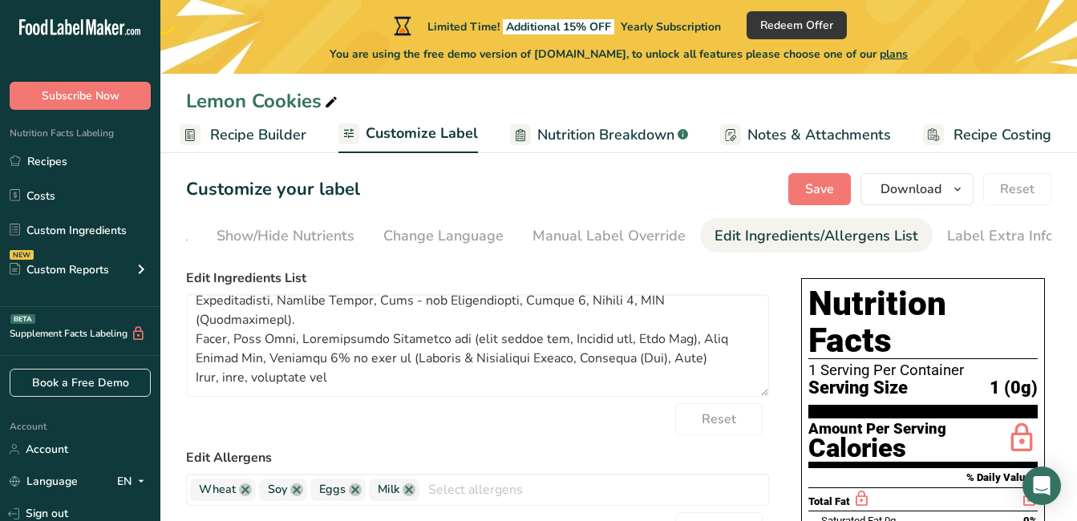
scroll to position [0, 0]
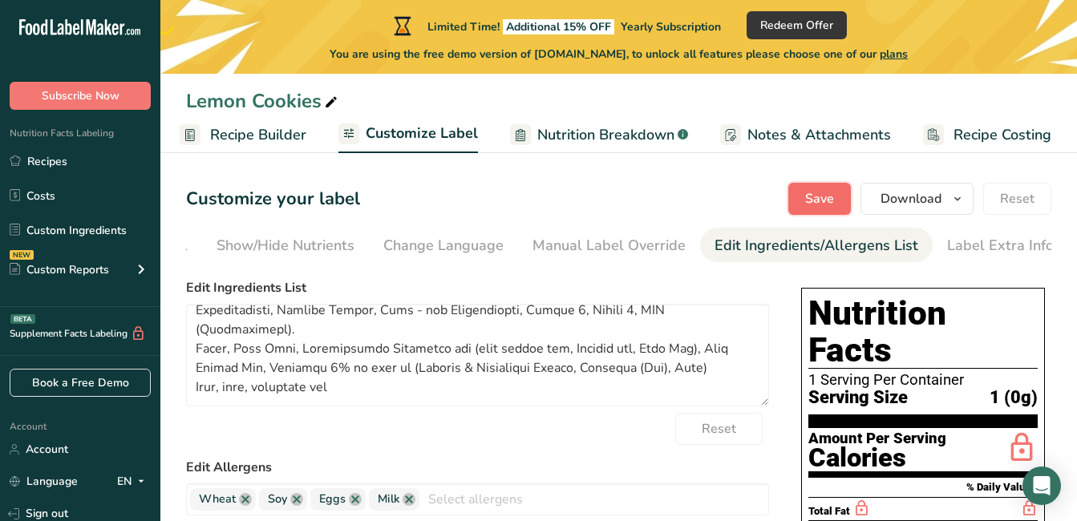
click at [839, 197] on button "Save" at bounding box center [820, 199] width 63 height 32
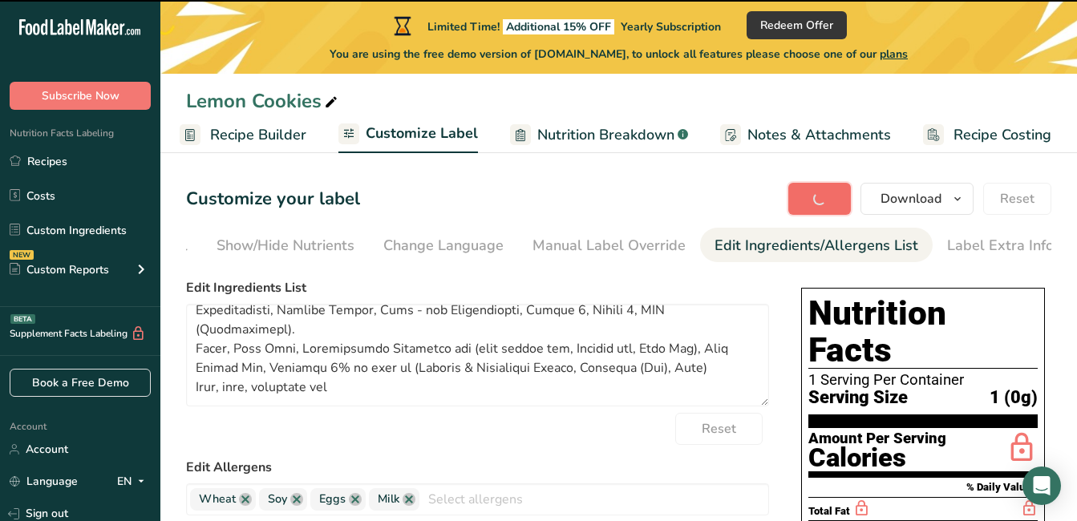
type textarea "Enriched Bleached Wheat Flour (Bleached Wheat Flour, Niacin, Reduced Iron, Thia…"
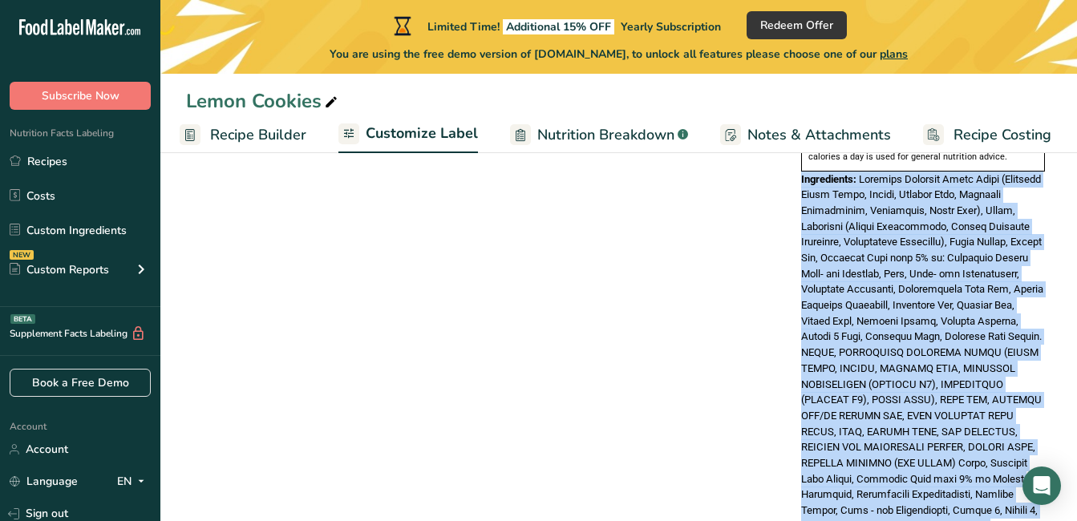
scroll to position [772, 0]
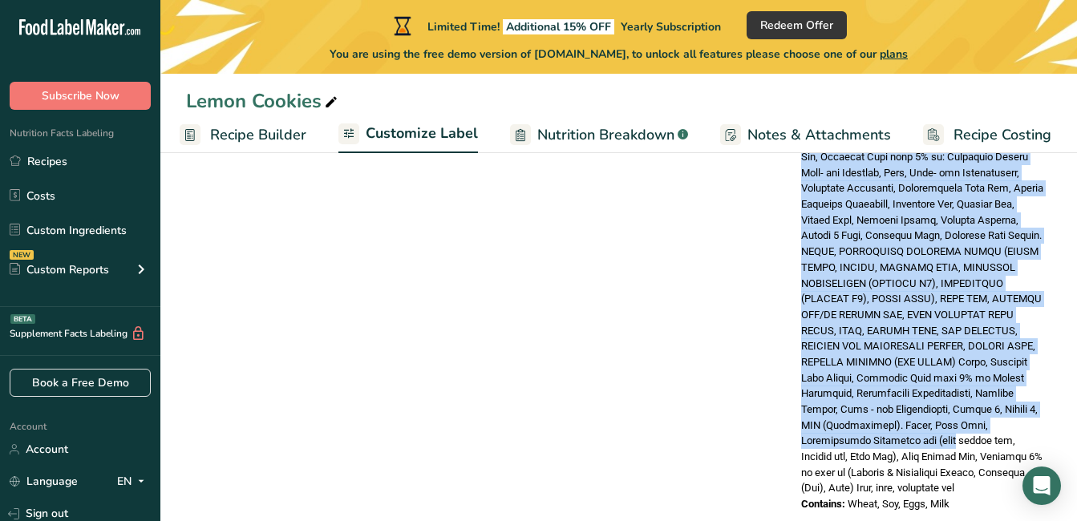
drag, startPoint x: 813, startPoint y: 218, endPoint x: 1082, endPoint y: 470, distance: 368.3
drag, startPoint x: 1082, startPoint y: 470, endPoint x: 929, endPoint y: 376, distance: 179.7
copy div "Ingredients: Enriched Bleached Wheat Flour (Bleached Wheat Flour, Niacin, Reduc…"
